Goal: Task Accomplishment & Management: Use online tool/utility

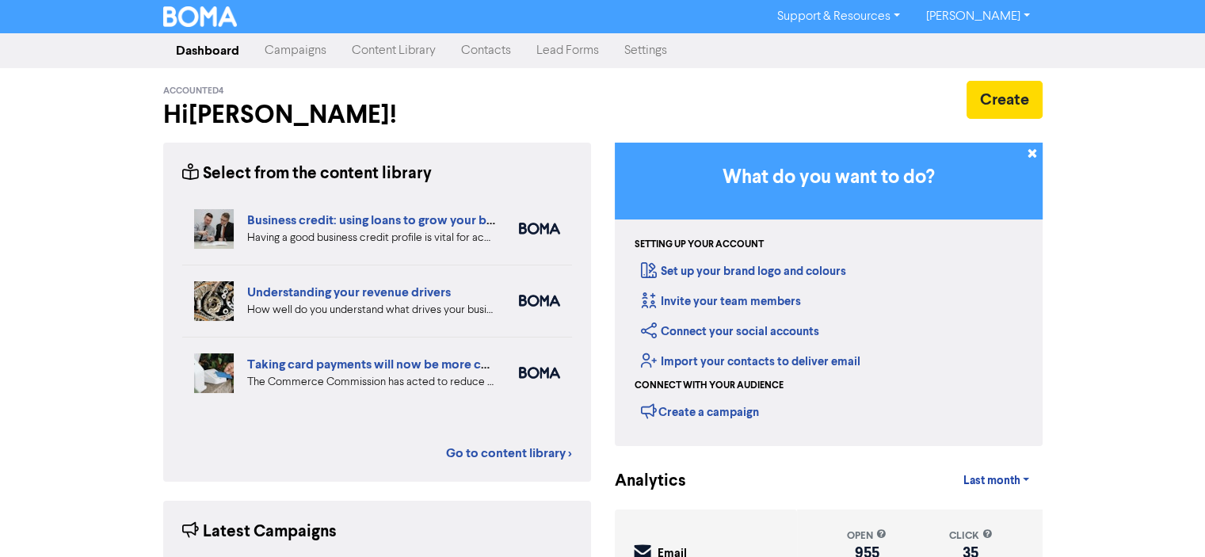
click at [280, 48] on link "Campaigns" at bounding box center [295, 51] width 87 height 32
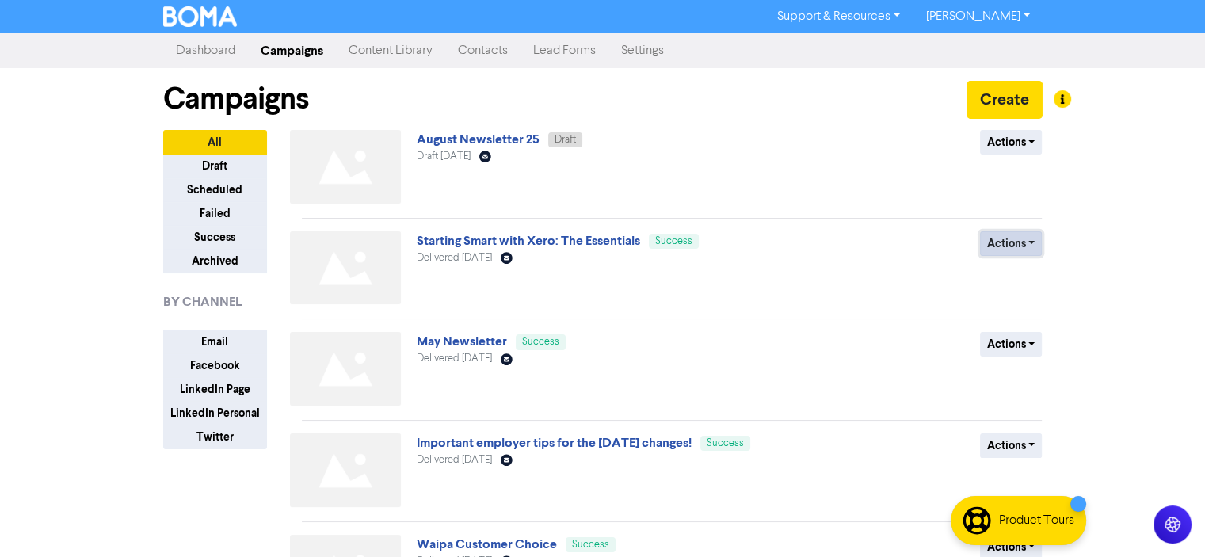
click at [1031, 241] on button "Actions" at bounding box center [1011, 243] width 63 height 25
click at [1006, 277] on button "Duplicate" at bounding box center [1043, 276] width 125 height 25
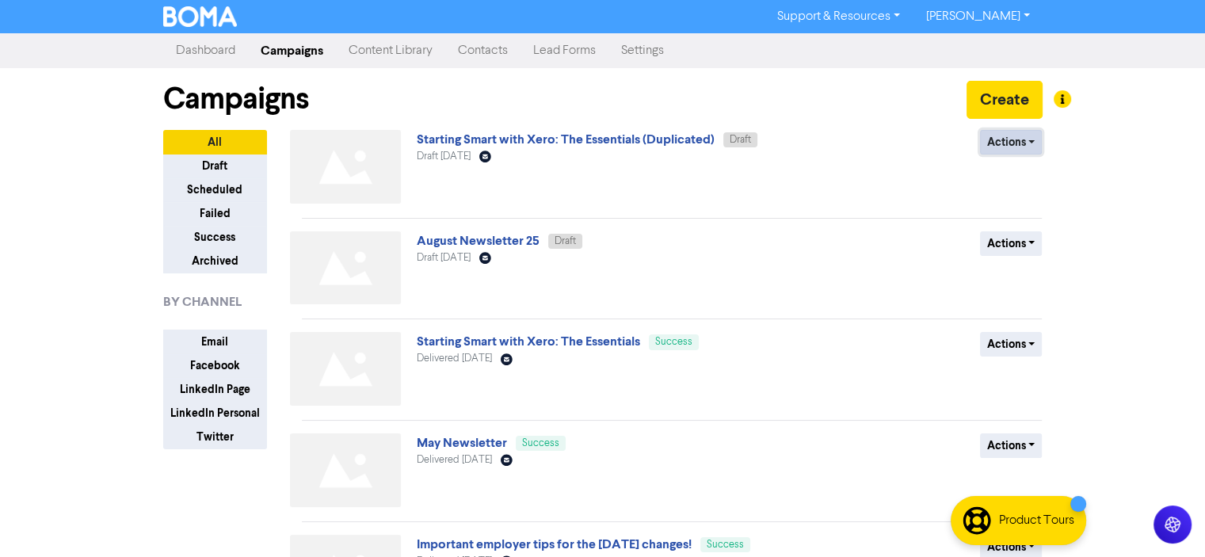
click at [1030, 139] on button "Actions" at bounding box center [1011, 142] width 63 height 25
click at [1017, 227] on button "Rename" at bounding box center [1043, 225] width 125 height 25
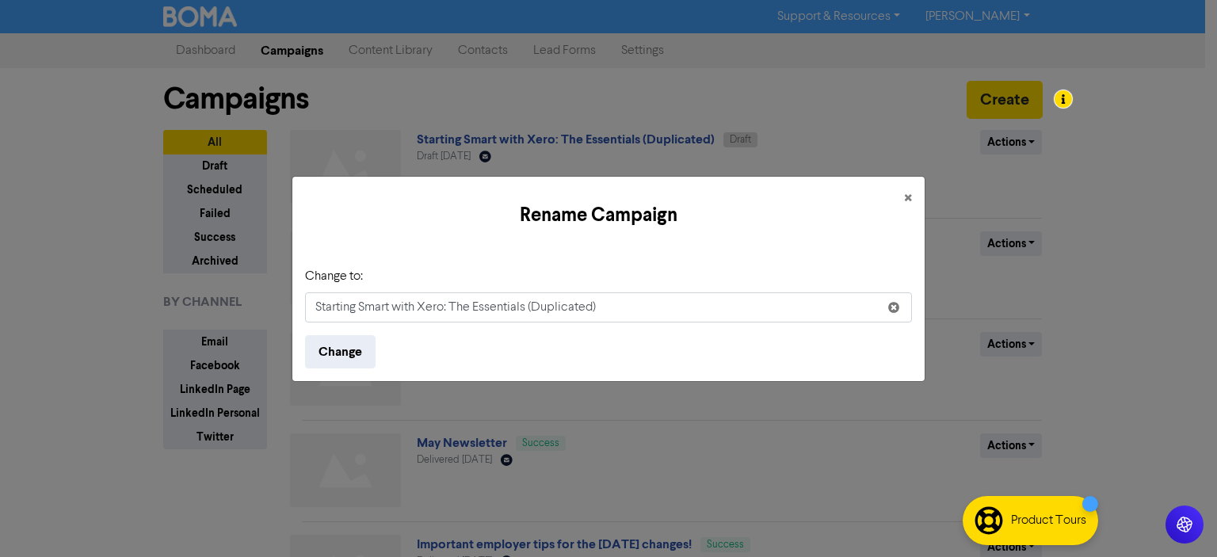
click at [600, 307] on input "Starting Smart with Xero: The Essentials (Duplicated)" at bounding box center [608, 307] width 607 height 30
click at [314, 306] on input "Starting Smart with Xero: The Essentials" at bounding box center [608, 307] width 607 height 30
type input "Reminder - Starting Smart with Xero: The Essentials"
click at [341, 350] on button "Change" at bounding box center [340, 351] width 71 height 33
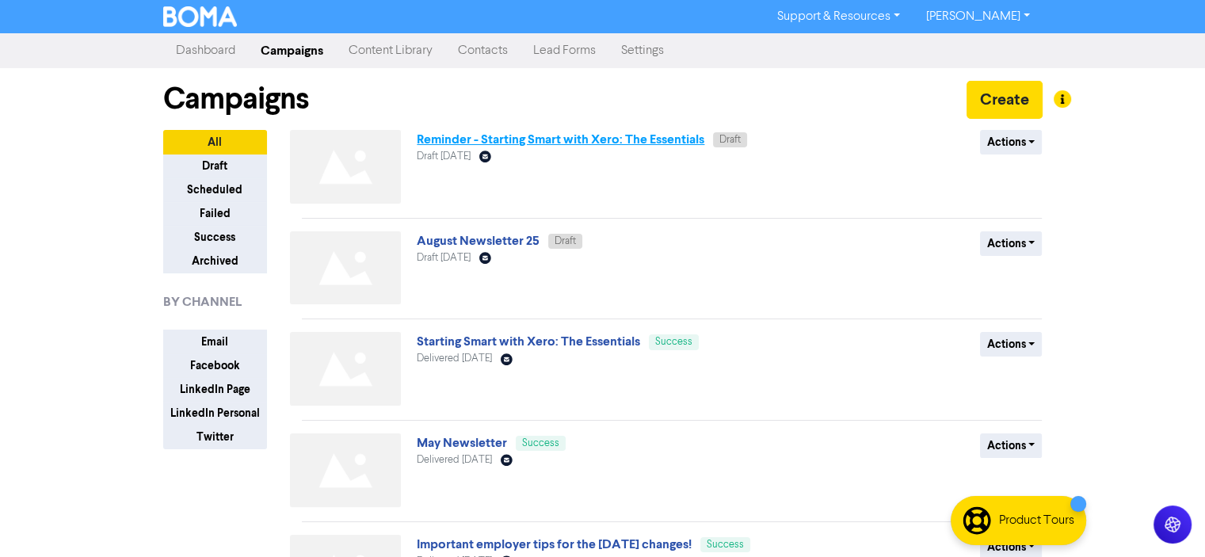
click at [478, 141] on link "Reminder - Starting Smart with Xero: The Essentials" at bounding box center [561, 140] width 288 height 16
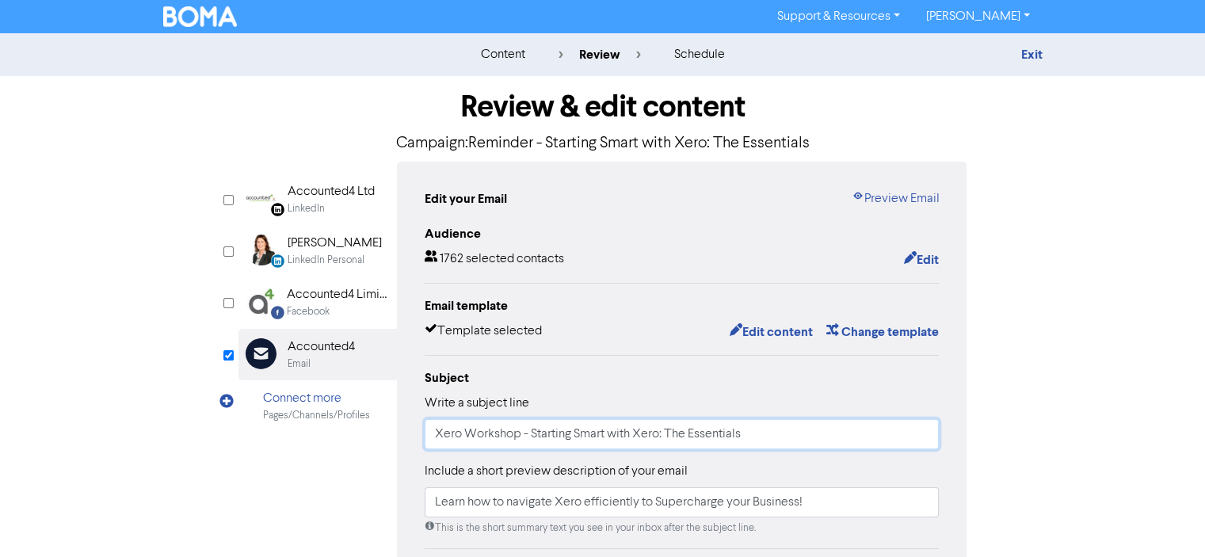
drag, startPoint x: 433, startPoint y: 434, endPoint x: 444, endPoint y: 434, distance: 10.3
click at [434, 434] on input "Xero Workshop - Starting Smart with Xero: The Essentials" at bounding box center [682, 434] width 515 height 30
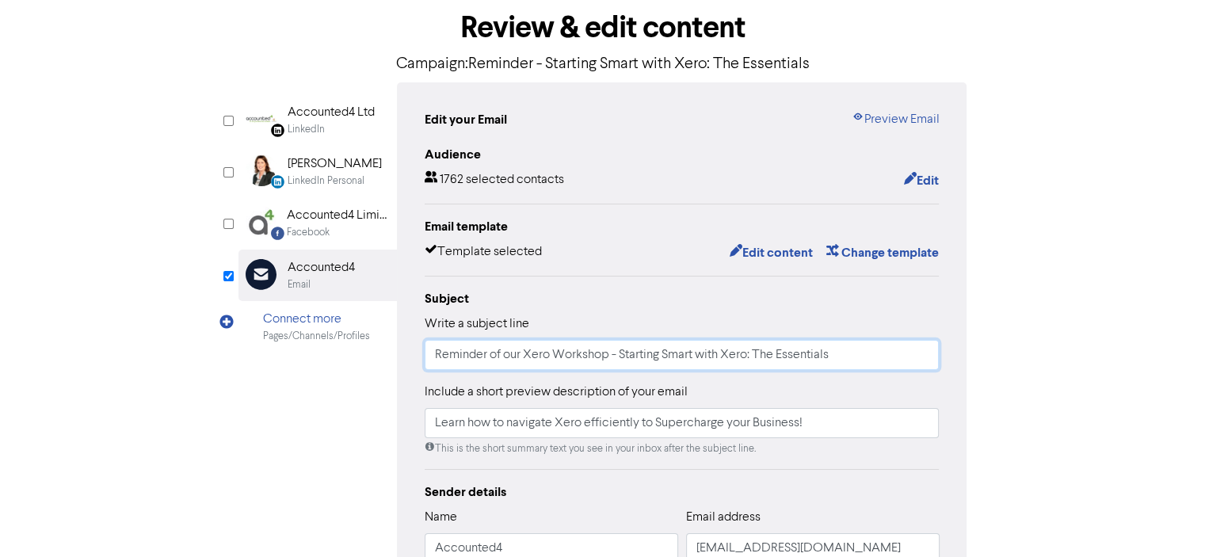
click at [833, 351] on input "Reminder of our Xero Workshop - Starting Smart with Xero: The Essentials" at bounding box center [682, 355] width 515 height 30
type input "Reminder of our Xero Workshop - Starting Smart with Xero: The Essentials"
drag, startPoint x: 433, startPoint y: 425, endPoint x: 840, endPoint y: 423, distance: 406.4
click at [840, 423] on input "Learn how to navigate Xero efficiently to Supercharge your Business!" at bounding box center [682, 423] width 515 height 30
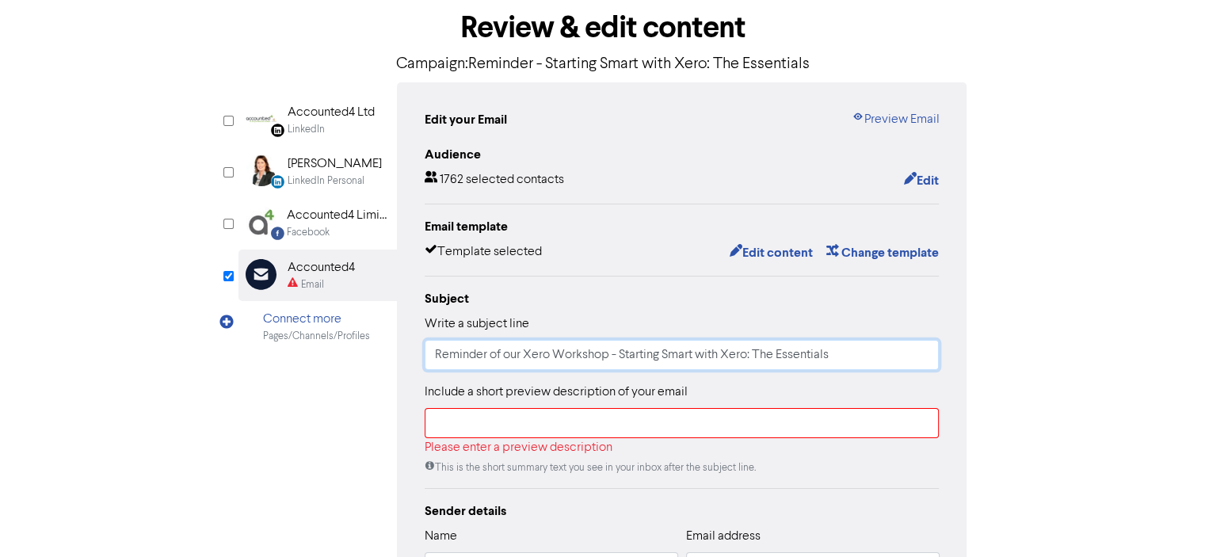
drag, startPoint x: 621, startPoint y: 354, endPoint x: 848, endPoint y: 360, distance: 226.7
click at [848, 360] on input "Reminder of our Xero Workshop - Starting Smart with Xero: The Essentials" at bounding box center [682, 355] width 515 height 30
click at [448, 419] on input "text" at bounding box center [682, 423] width 515 height 30
paste input "Starting Smart with Xero: The Essentials"
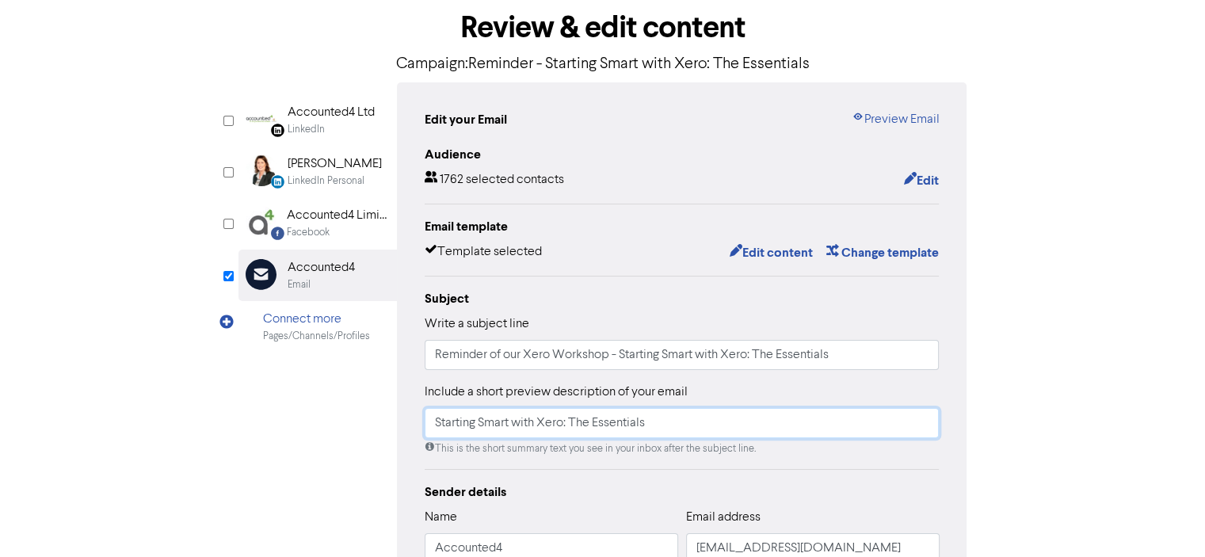
type input "Starting Smart with Xero: The Essentials"
click at [833, 351] on input "Reminder of our Xero Workshop - Starting Smart with Xero: The Essentials" at bounding box center [682, 355] width 515 height 30
click at [624, 354] on input "Reminder of our Xero Workshop - [DATE]" at bounding box center [682, 355] width 515 height 30
click at [1049, 292] on div "Review & edit content Campaign: Reminder - Starting Smart with Xero: The Essent…" at bounding box center [602, 412] width 903 height 830
click at [669, 353] on input "Reminder of our Xero Workshop - 5.30pm[DATE]" at bounding box center [682, 355] width 515 height 30
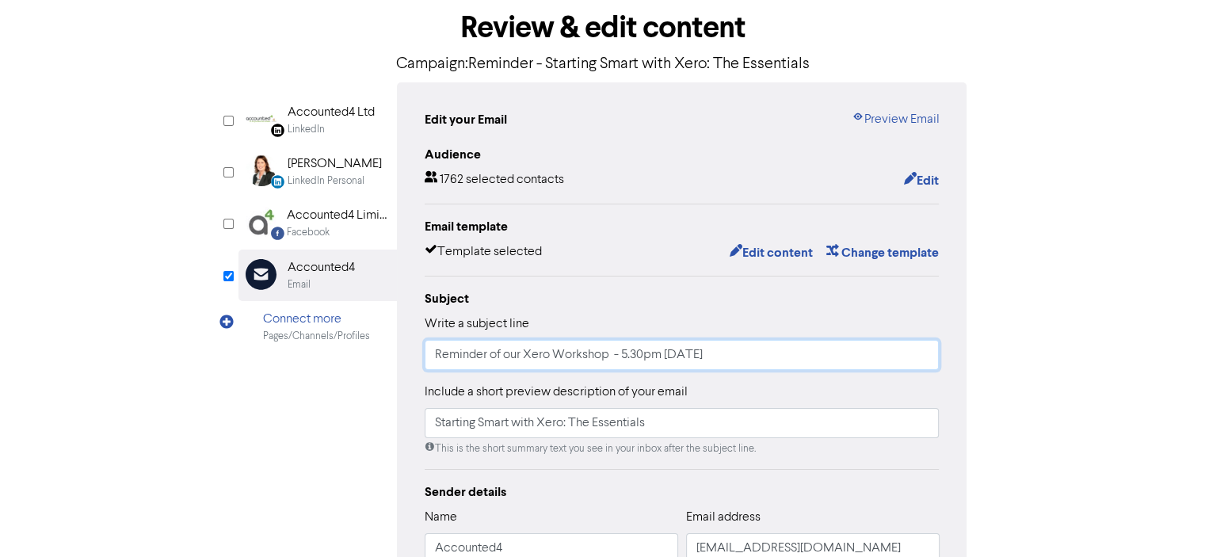
type input "Reminder of our Xero Workshop - 5.30pm [DATE]"
click at [1073, 270] on div "content review schedule Exit Review & edit content Campaign: Reminder - Startin…" at bounding box center [602, 390] width 1205 height 873
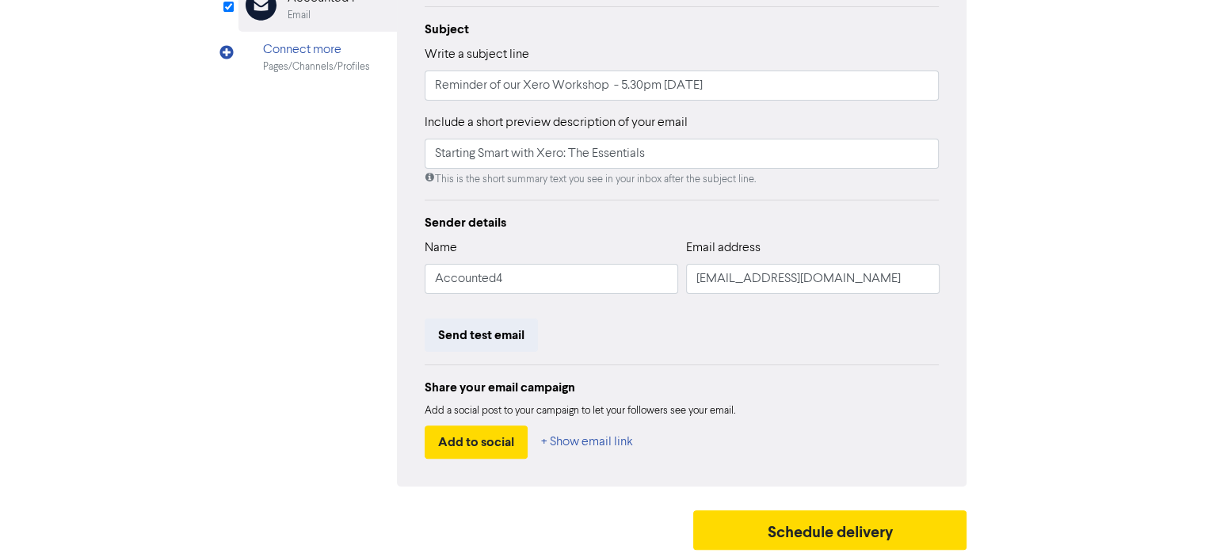
scroll to position [0, 0]
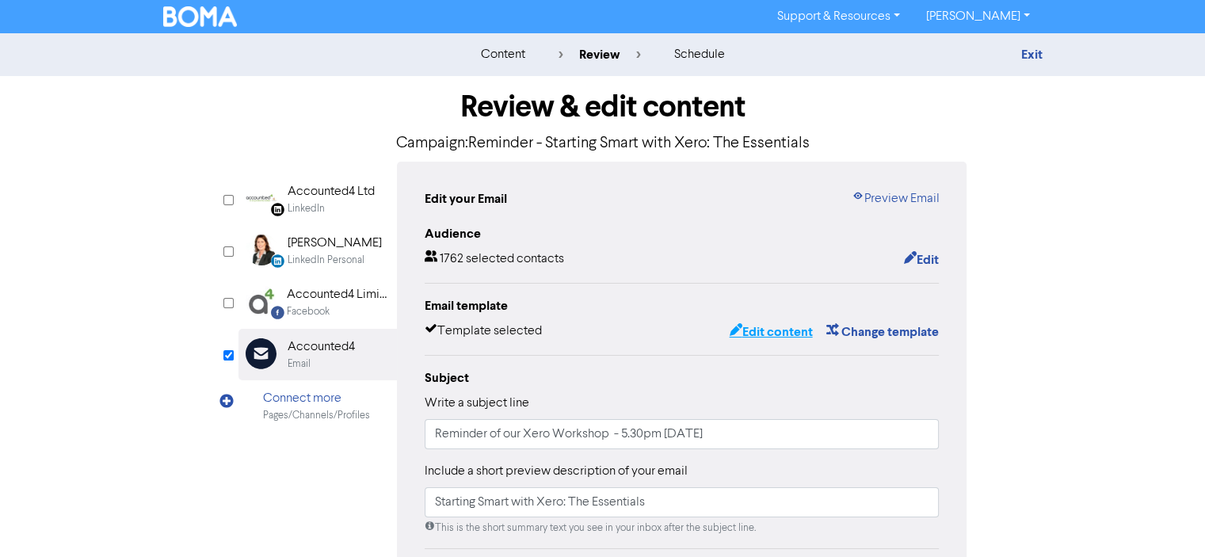
click at [761, 332] on button "Edit content" at bounding box center [770, 332] width 85 height 21
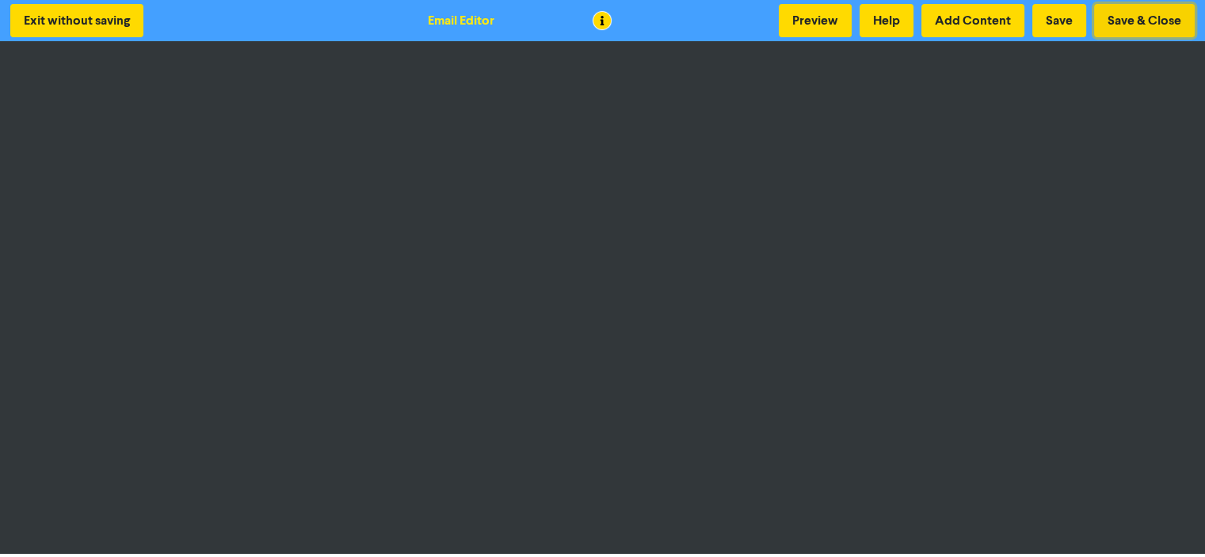
click at [1145, 18] on button "Save & Close" at bounding box center [1144, 20] width 101 height 33
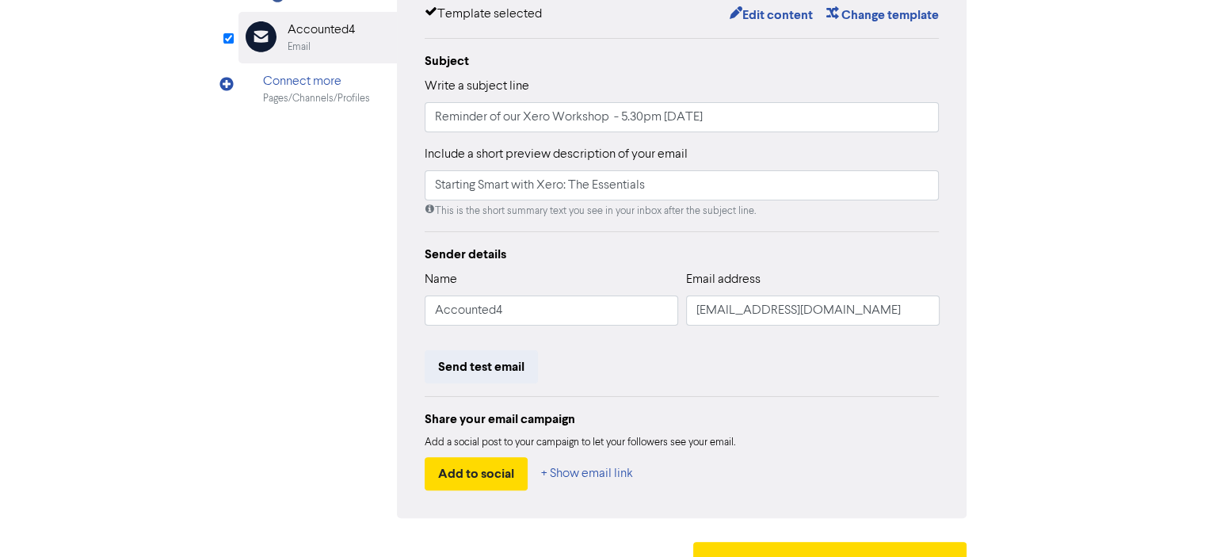
scroll to position [349, 0]
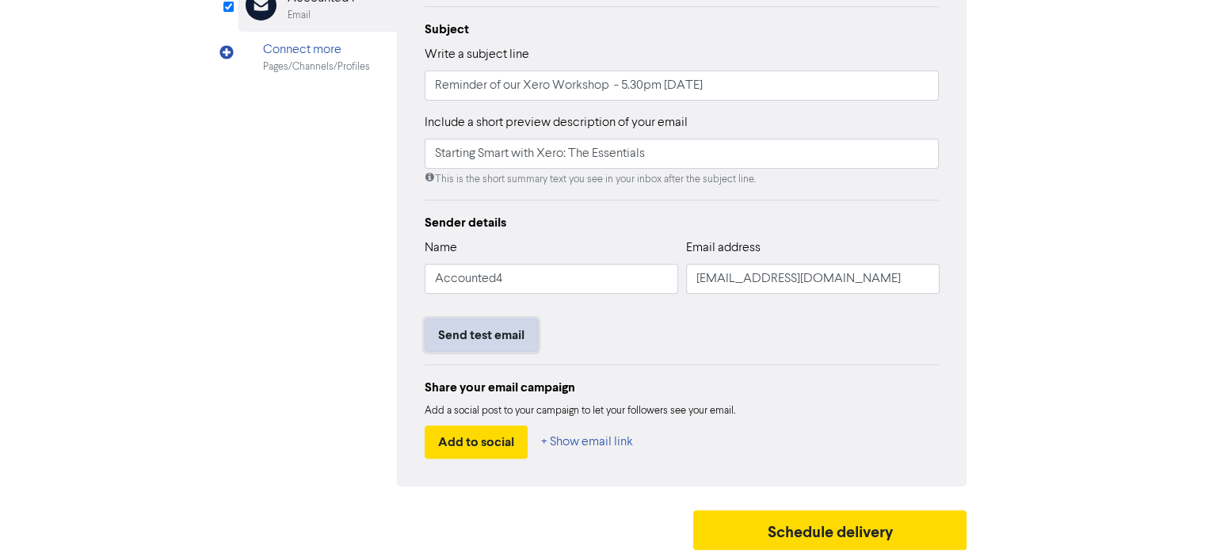
click at [471, 333] on button "Send test email" at bounding box center [481, 334] width 113 height 33
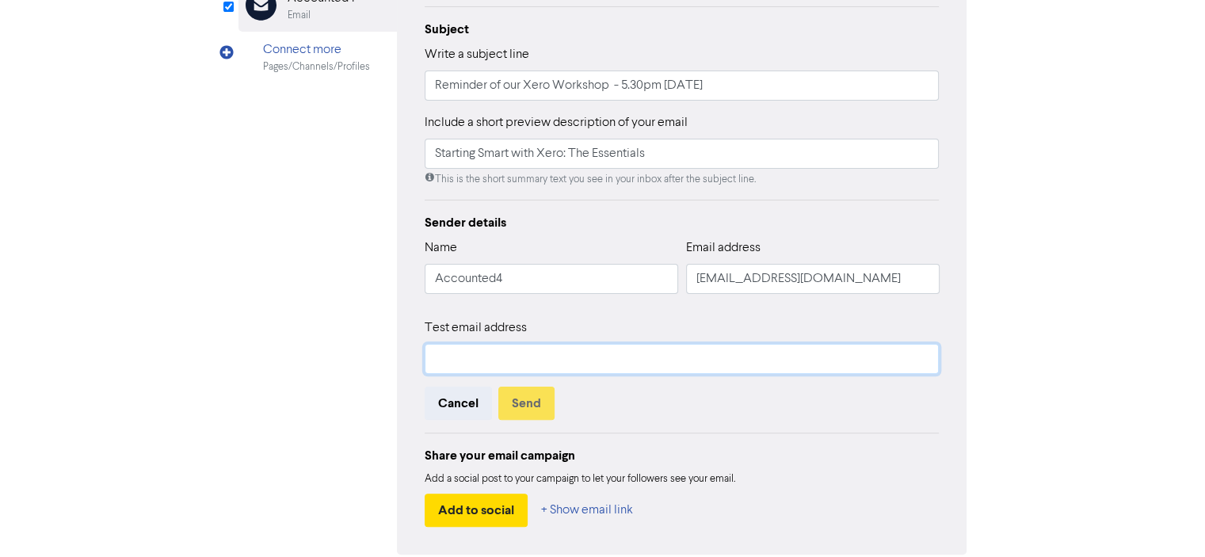
click at [437, 357] on input "text" at bounding box center [682, 359] width 515 height 30
type input "[PERSON_NAME][EMAIL_ADDRESS][DOMAIN_NAME]"
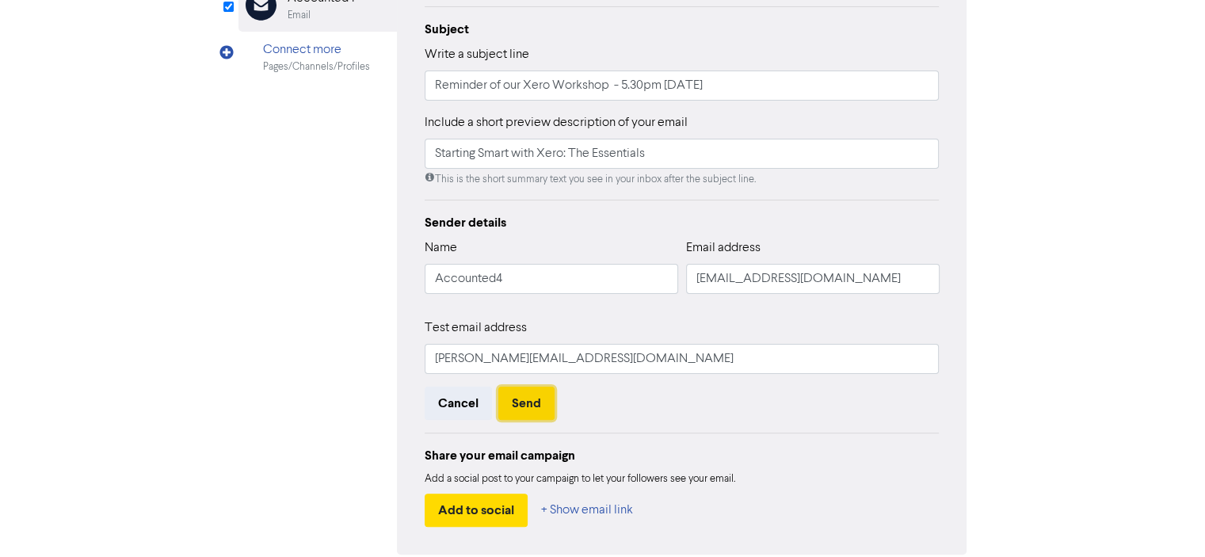
click at [532, 404] on button "Send" at bounding box center [526, 403] width 56 height 33
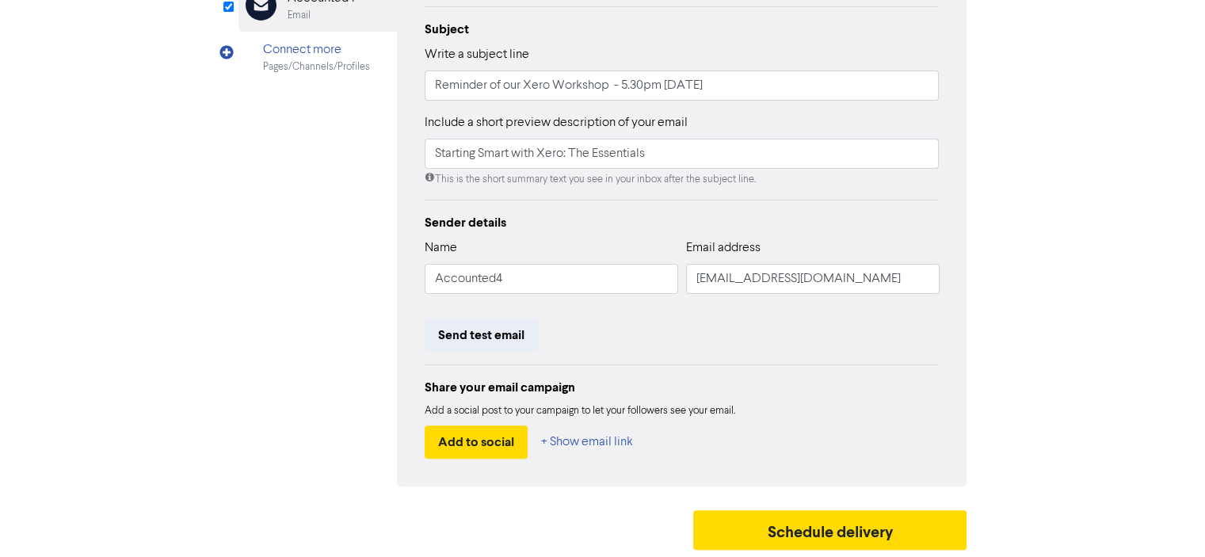
click at [216, 277] on div "Review & edit content Campaign: Reminder - Starting Smart with Xero: The Essent…" at bounding box center [602, 142] width 903 height 830
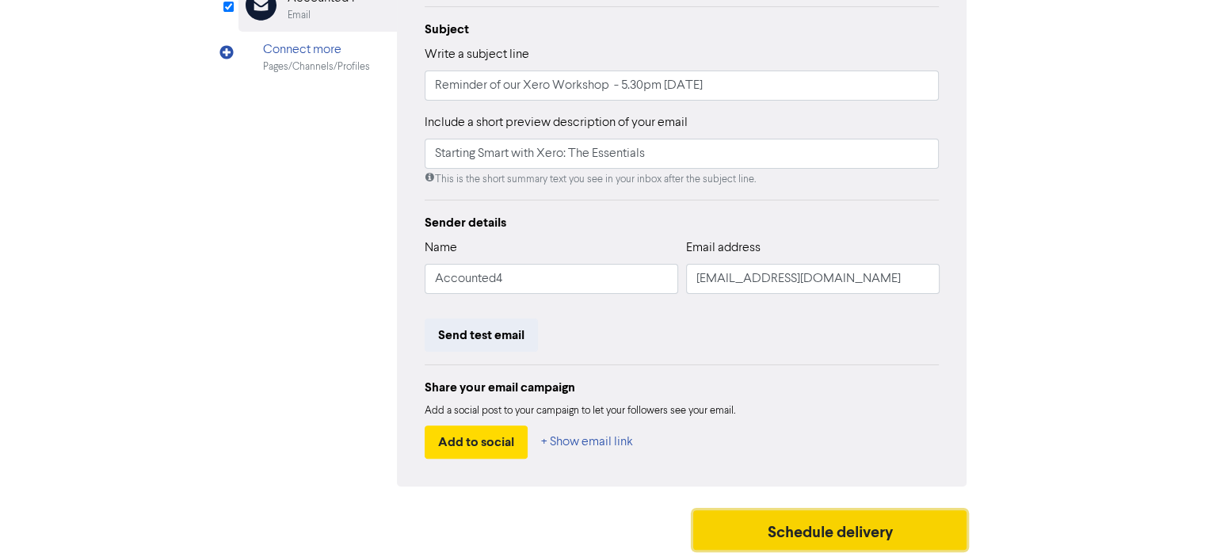
click at [811, 526] on button "Schedule delivery" at bounding box center [830, 530] width 274 height 40
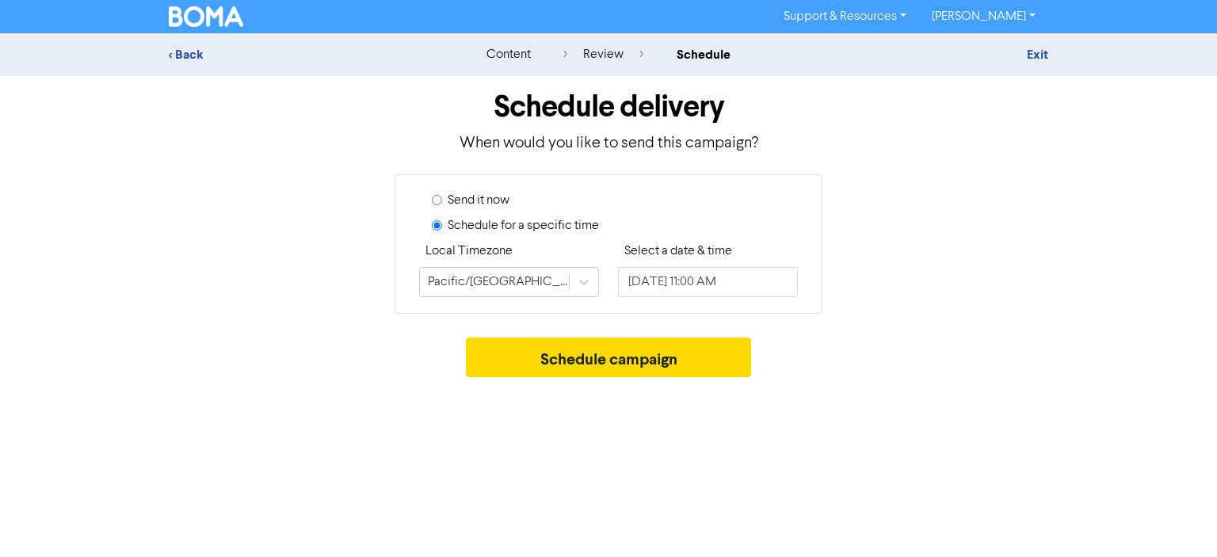
click at [438, 200] on input "Send it now" at bounding box center [437, 200] width 10 height 10
radio input "true"
radio input "false"
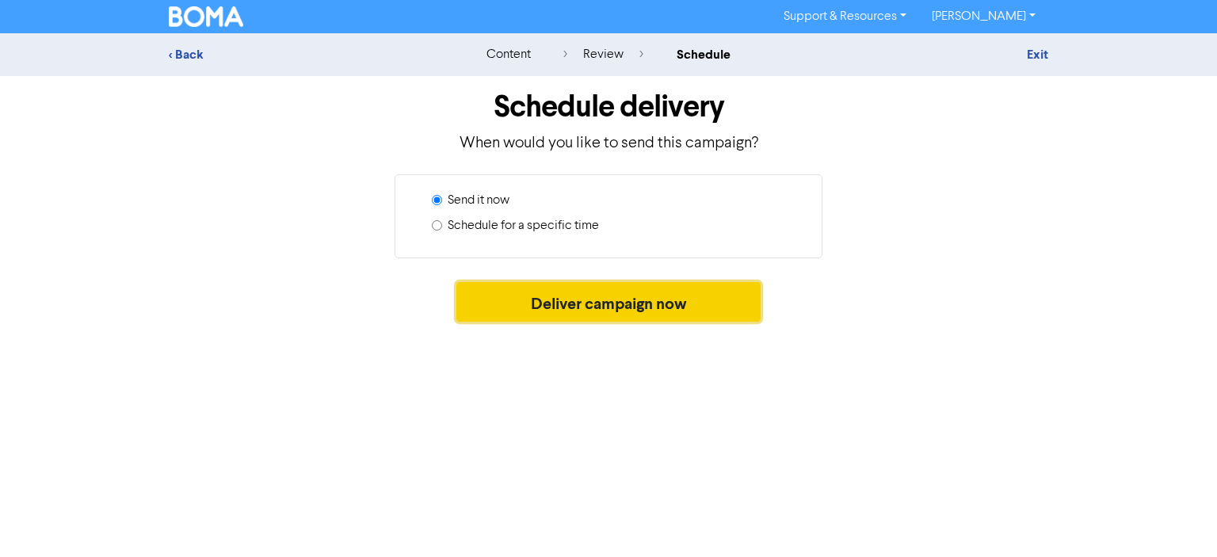
click at [596, 297] on button "Deliver campaign now" at bounding box center [608, 302] width 305 height 40
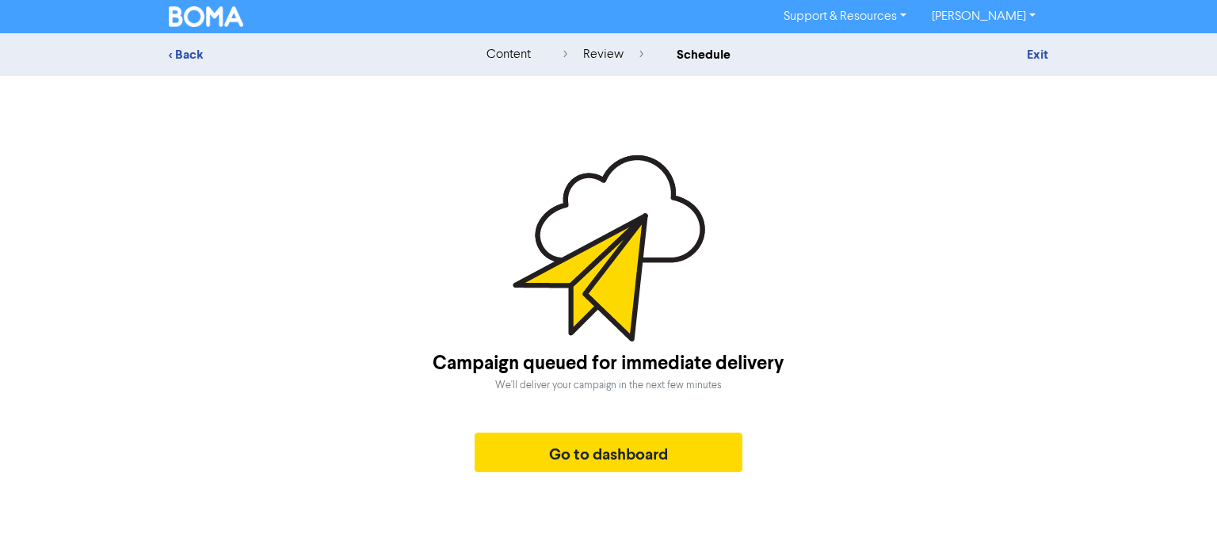
click at [280, 242] on div "Campaign queued for immediate delivery We'll deliver your campaign in the next …" at bounding box center [608, 317] width 879 height 325
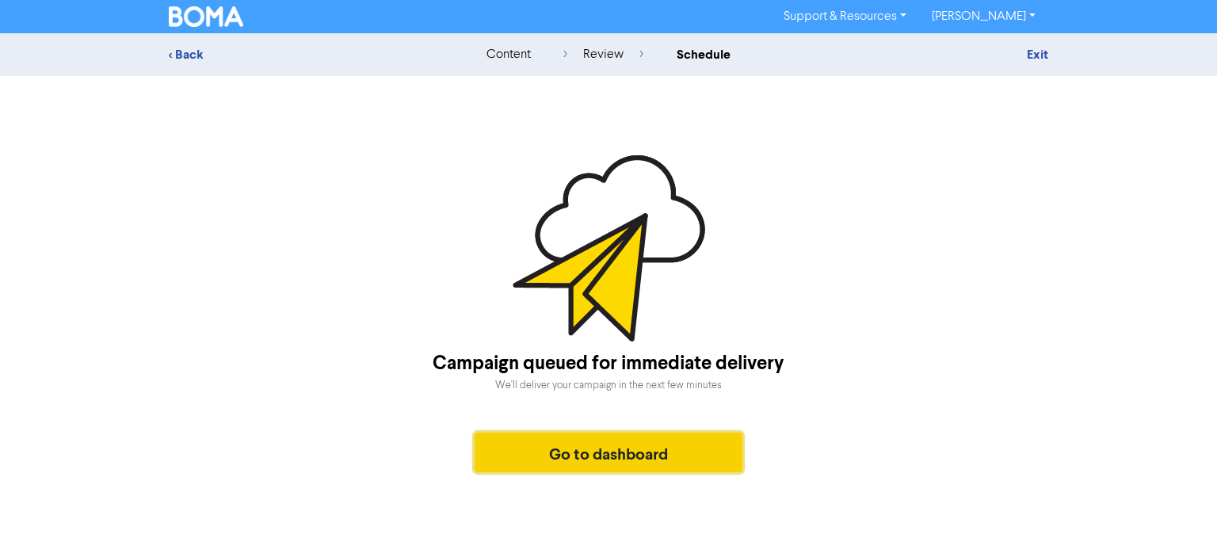
click at [596, 456] on button "Go to dashboard" at bounding box center [609, 453] width 268 height 40
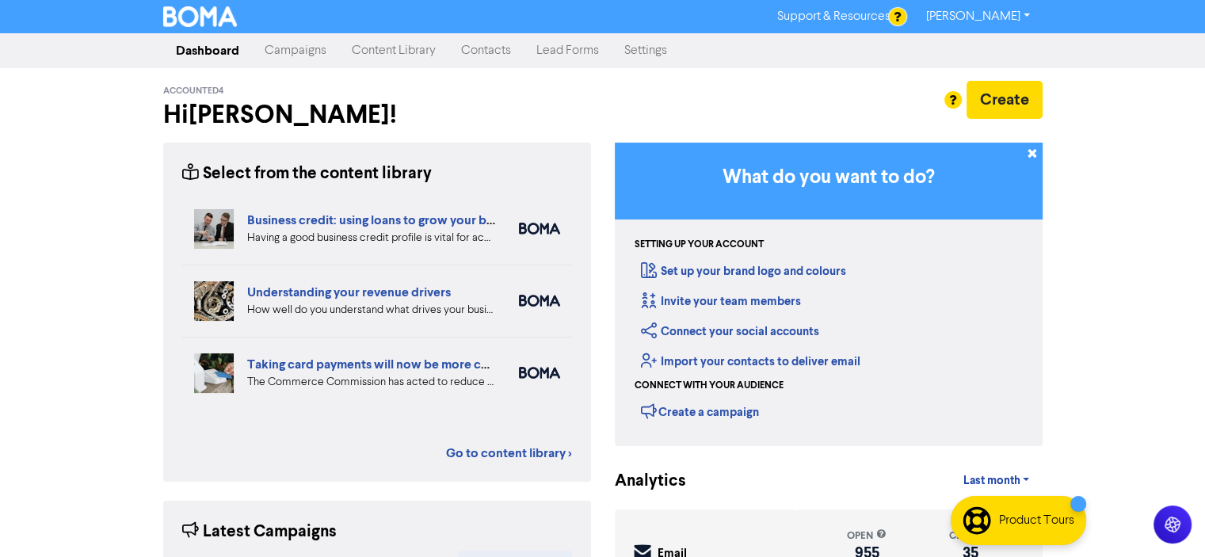
click at [298, 53] on link "Campaigns" at bounding box center [295, 51] width 87 height 32
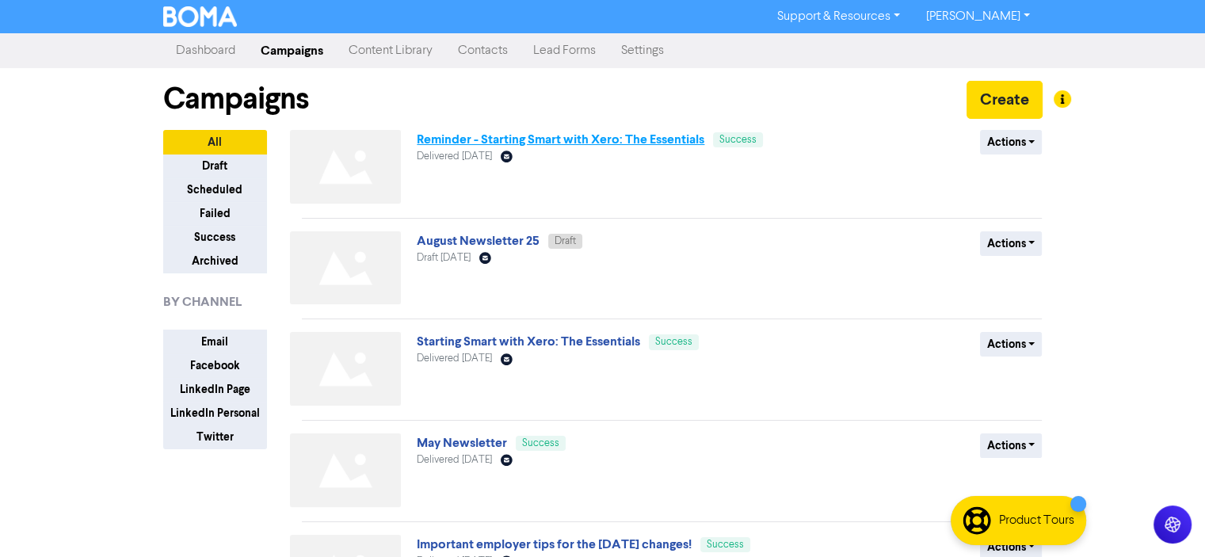
click at [488, 139] on link "Reminder - Starting Smart with Xero: The Essentials" at bounding box center [561, 140] width 288 height 16
